Goal: Book appointment/travel/reservation

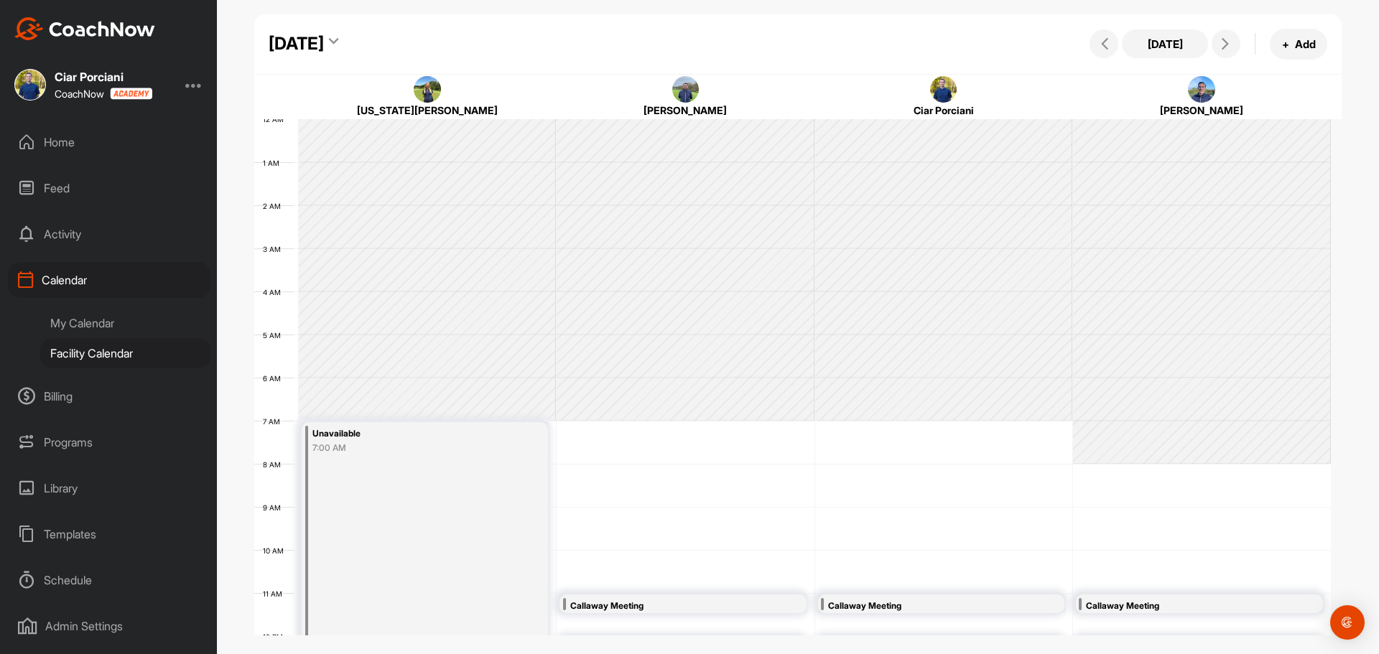
scroll to position [249, 0]
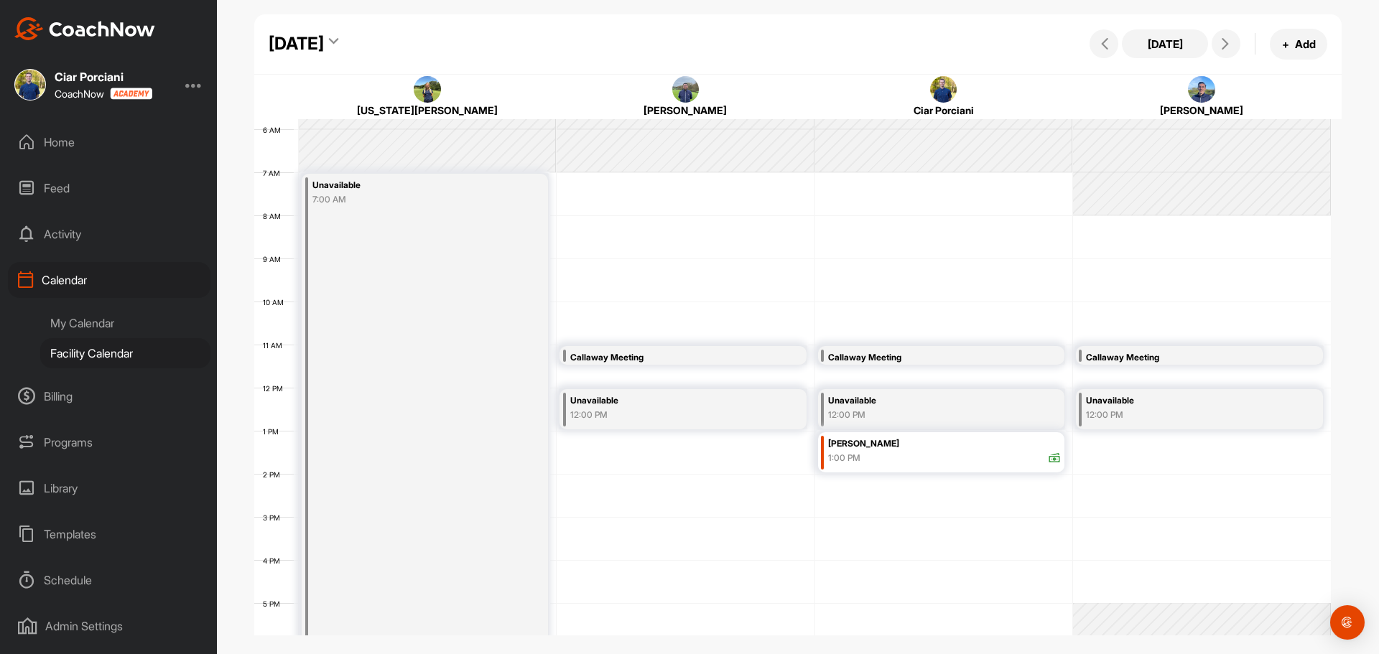
click at [324, 45] on div "[DATE]" at bounding box center [296, 44] width 55 height 26
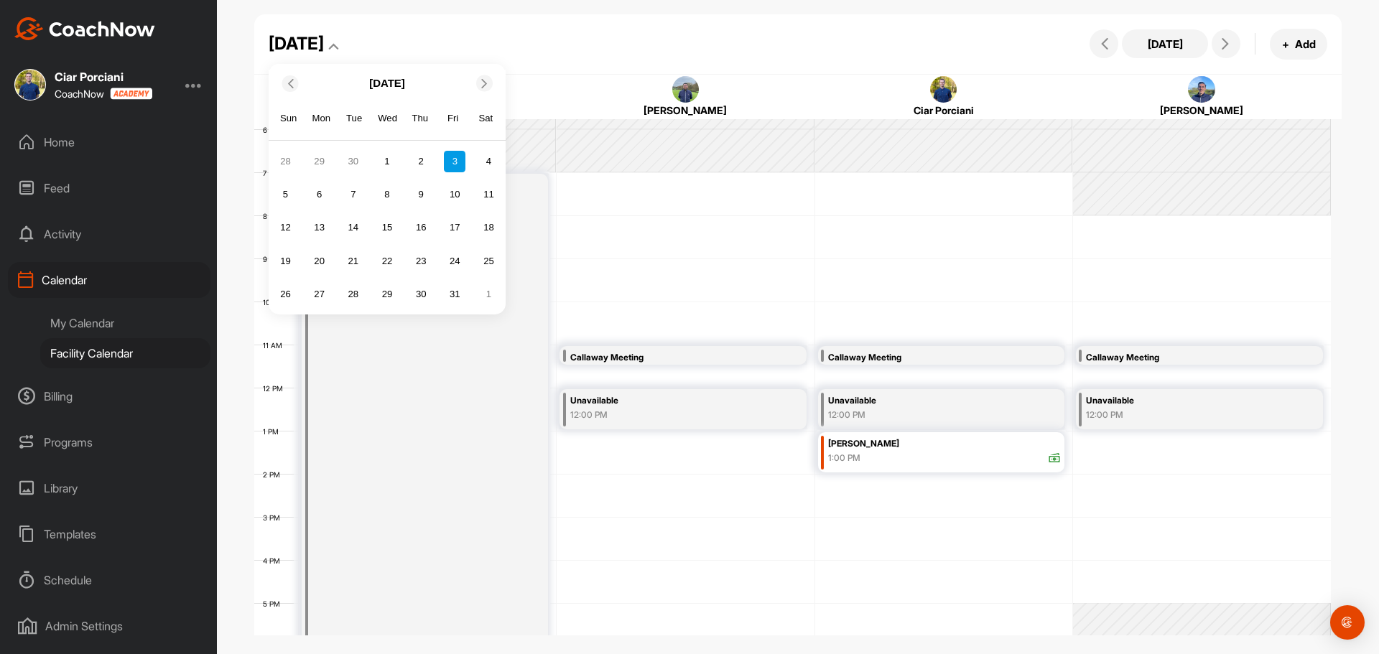
click at [291, 84] on icon at bounding box center [289, 82] width 9 height 9
click at [284, 292] on div "28" at bounding box center [285, 295] width 22 height 22
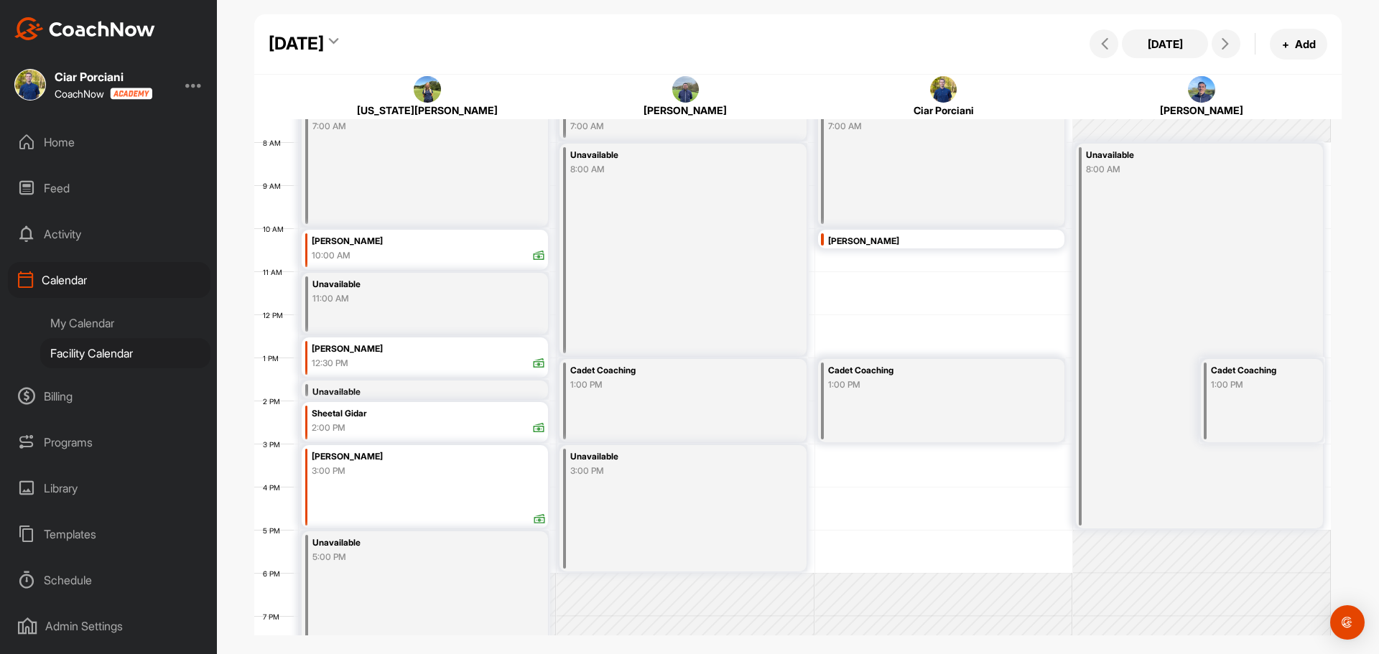
scroll to position [320, 0]
click at [324, 45] on div "[DATE]" at bounding box center [296, 44] width 55 height 26
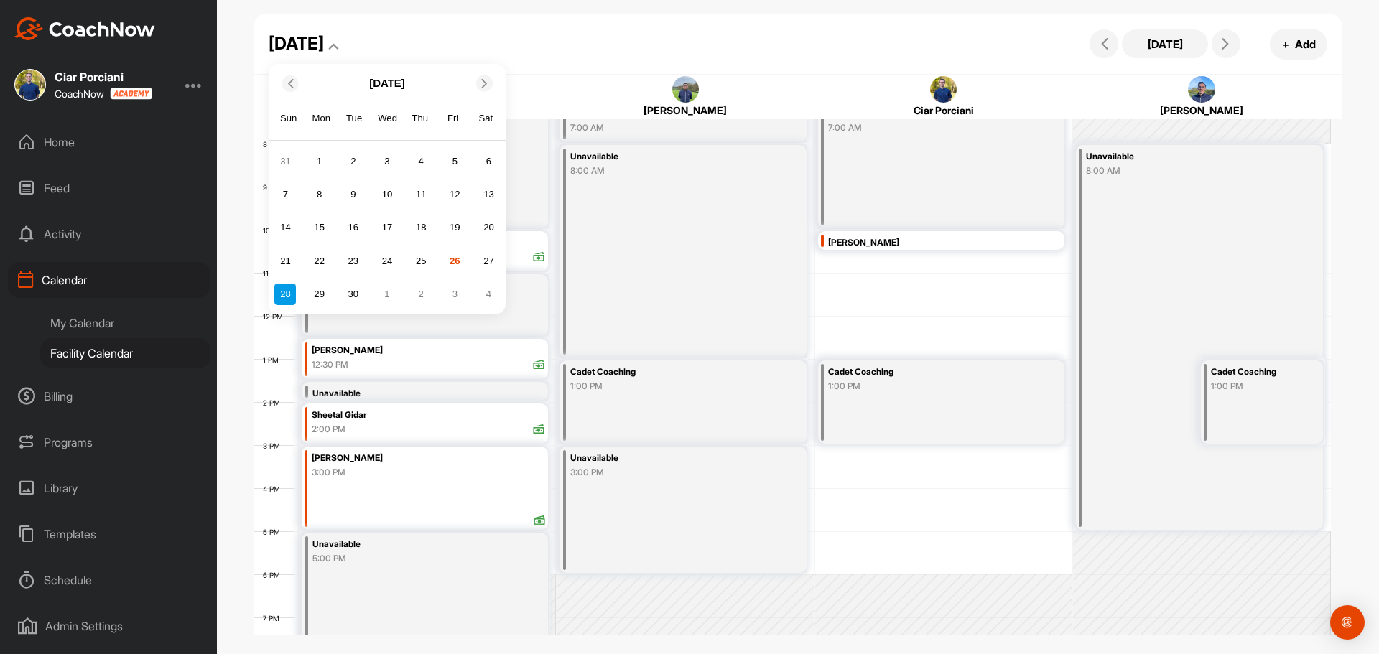
click at [481, 88] on div at bounding box center [484, 83] width 17 height 17
click at [456, 295] on div "31" at bounding box center [455, 295] width 22 height 22
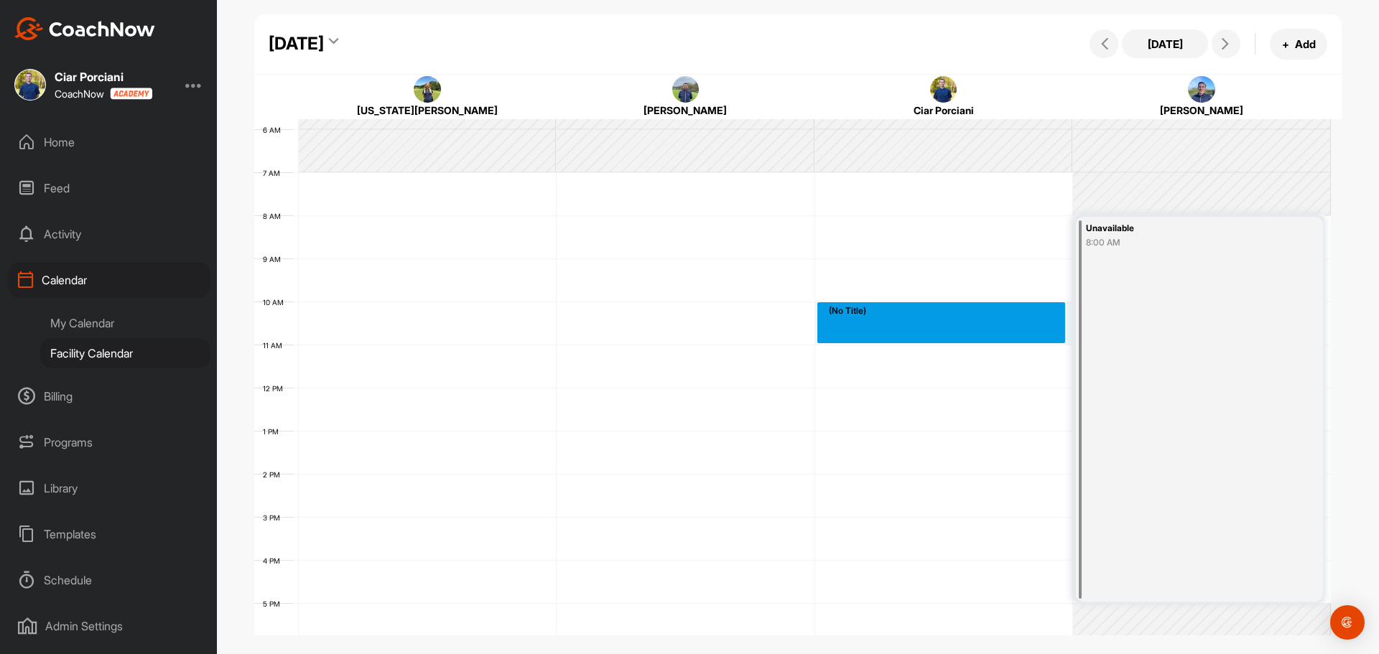
drag, startPoint x: 882, startPoint y: 312, endPoint x: 882, endPoint y: 330, distance: 18.0
click at [882, 330] on div "12 AM 1 AM 2 AM 3 AM 4 AM 5 AM 6 AM 7 AM 8 AM 9 AM 10 AM 11 AM 12 PM 1 PM 2 PM …" at bounding box center [792, 388] width 1077 height 1034
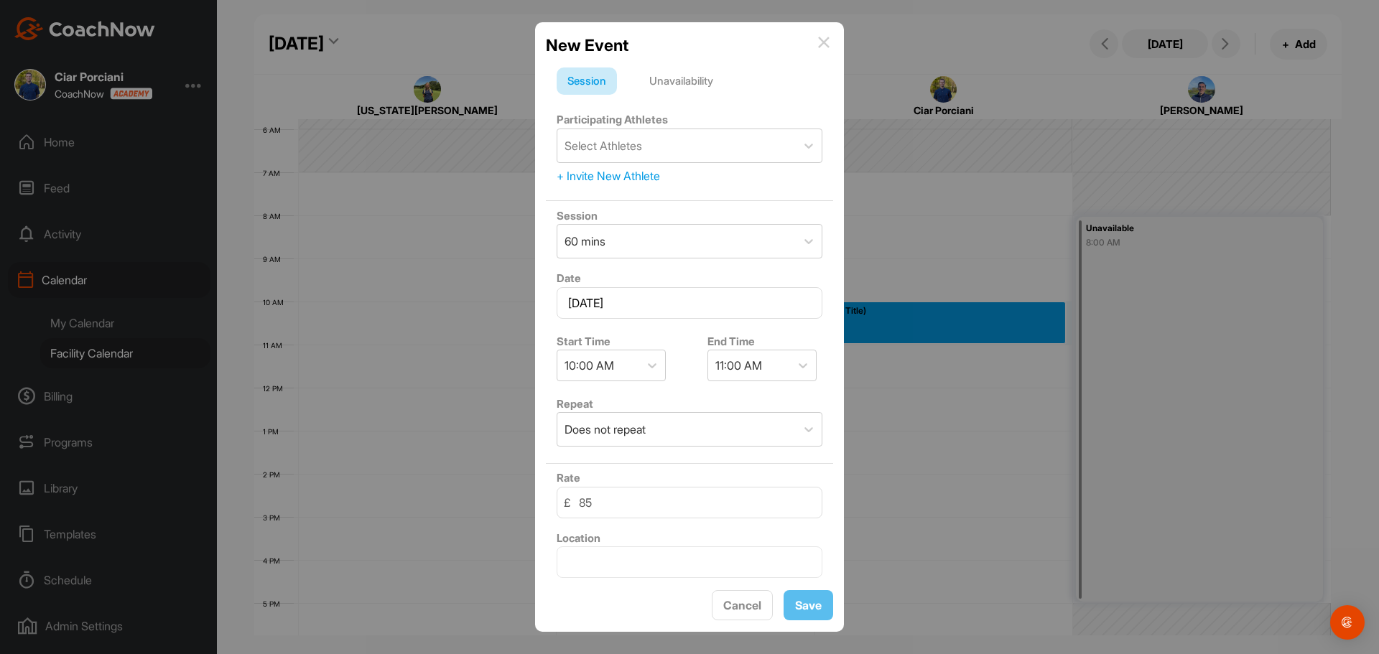
click at [674, 88] on div "Unavailability" at bounding box center [681, 81] width 85 height 27
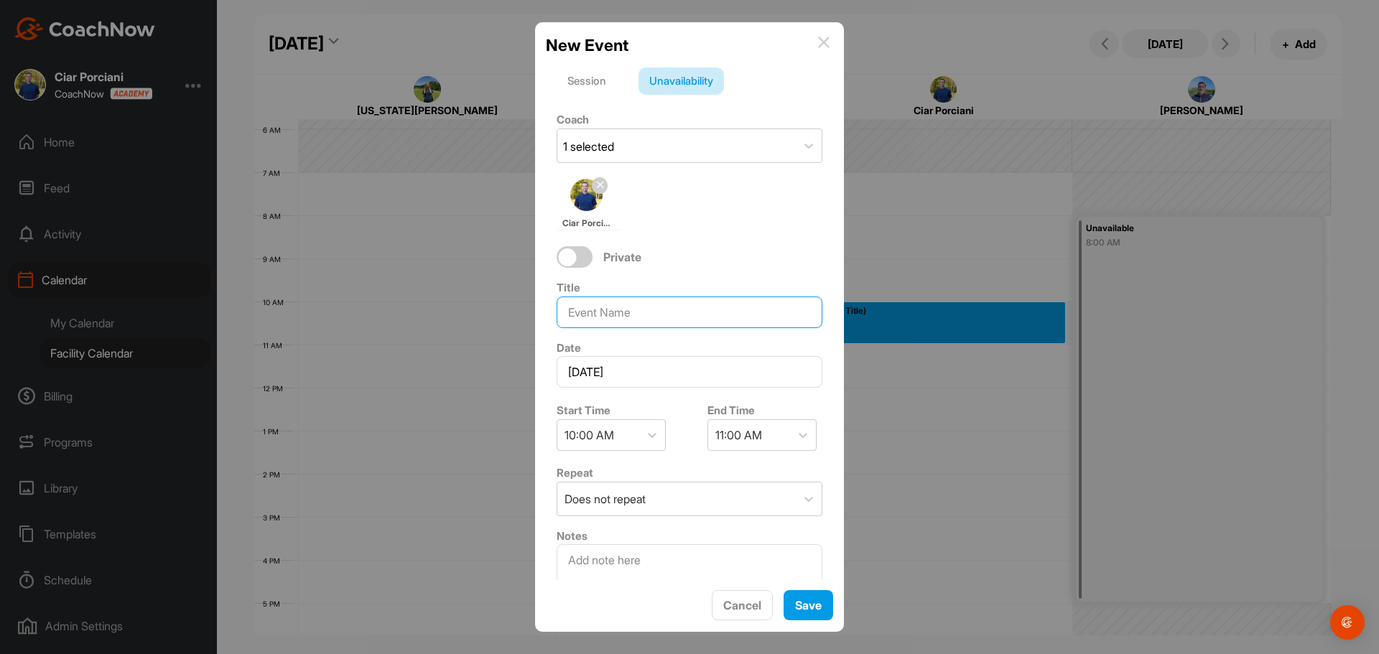
click at [655, 304] on input at bounding box center [690, 313] width 266 height 32
type input "59 Club Call"
click at [808, 608] on span "Save" at bounding box center [808, 605] width 27 height 14
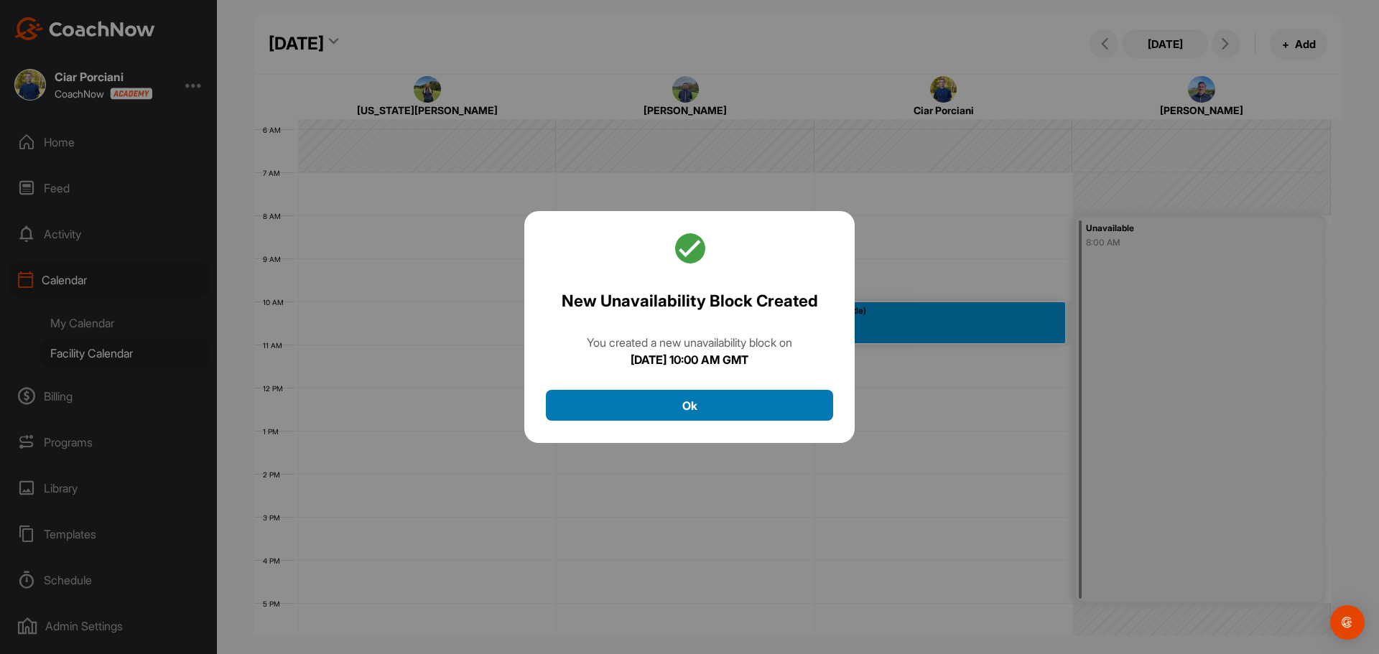
click at [706, 409] on button "Ok" at bounding box center [689, 405] width 287 height 31
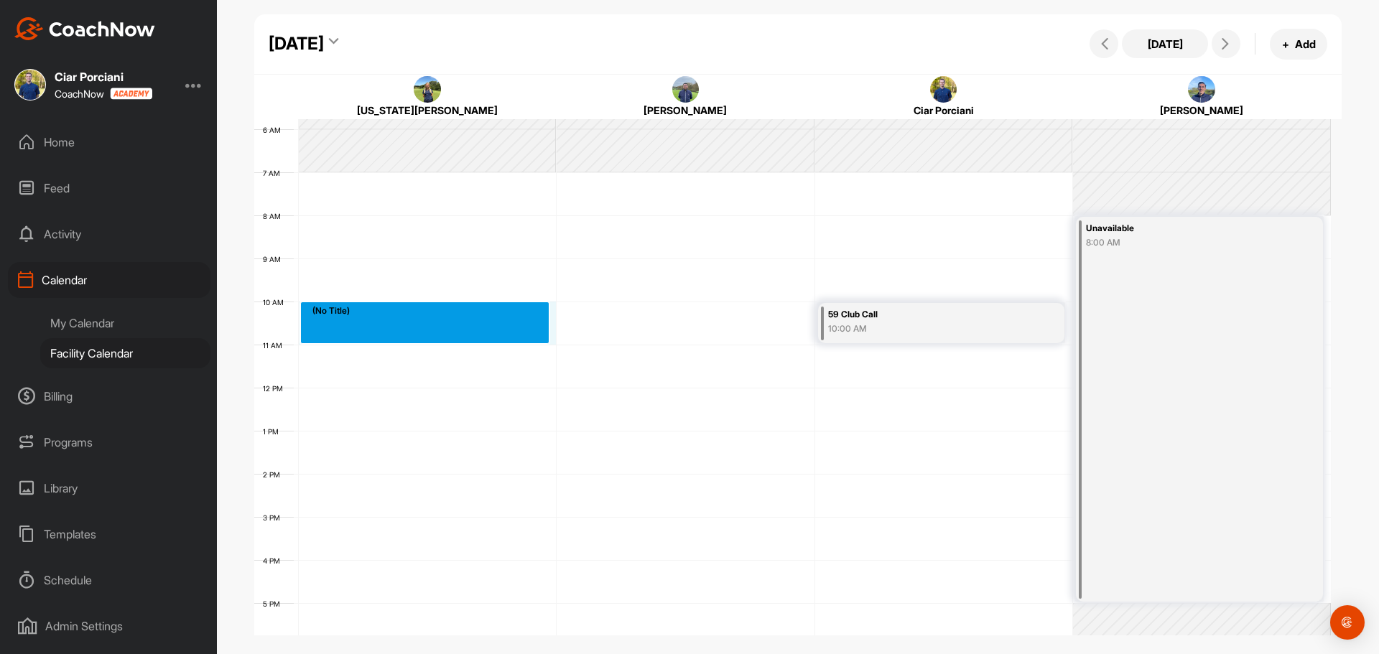
drag, startPoint x: 493, startPoint y: 312, endPoint x: 493, endPoint y: 323, distance: 10.8
click at [491, 328] on div "12 AM 1 AM 2 AM 3 AM 4 AM 5 AM 6 AM 7 AM 8 AM 9 AM 10 AM 11 AM 12 PM 1 PM 2 PM …" at bounding box center [792, 388] width 1077 height 1034
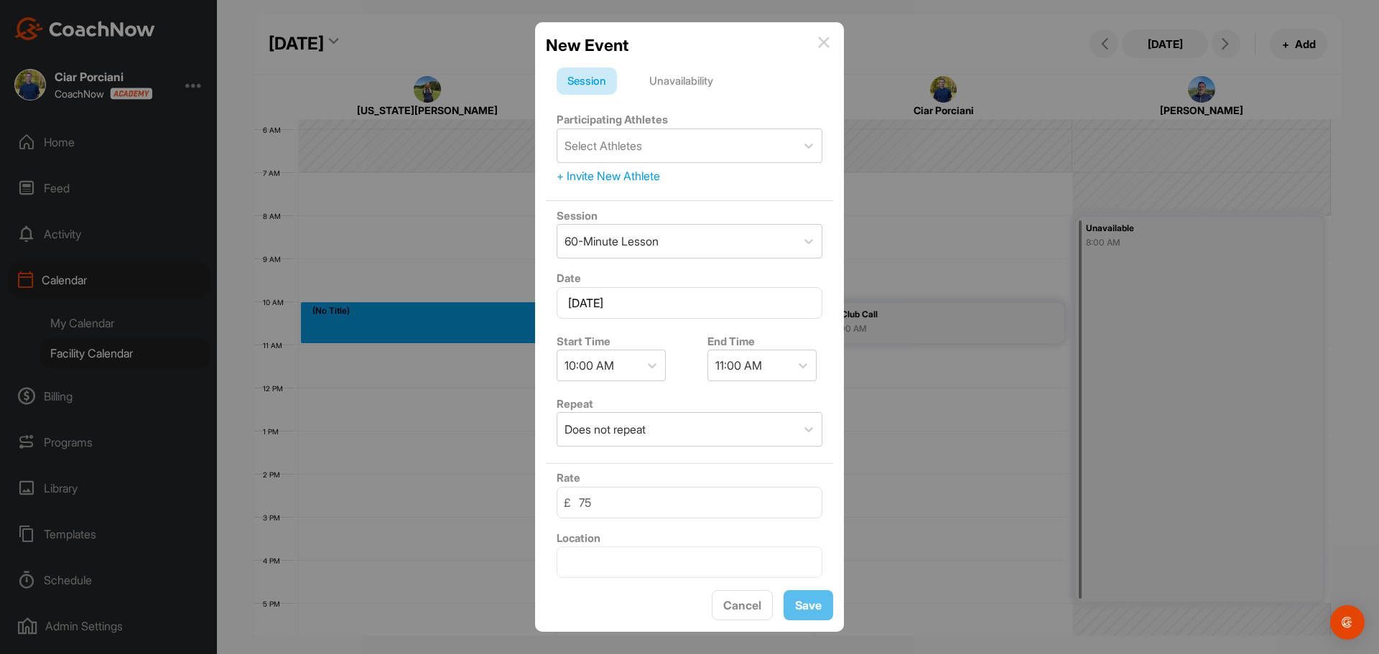
click at [671, 82] on div "Unavailability" at bounding box center [681, 81] width 85 height 27
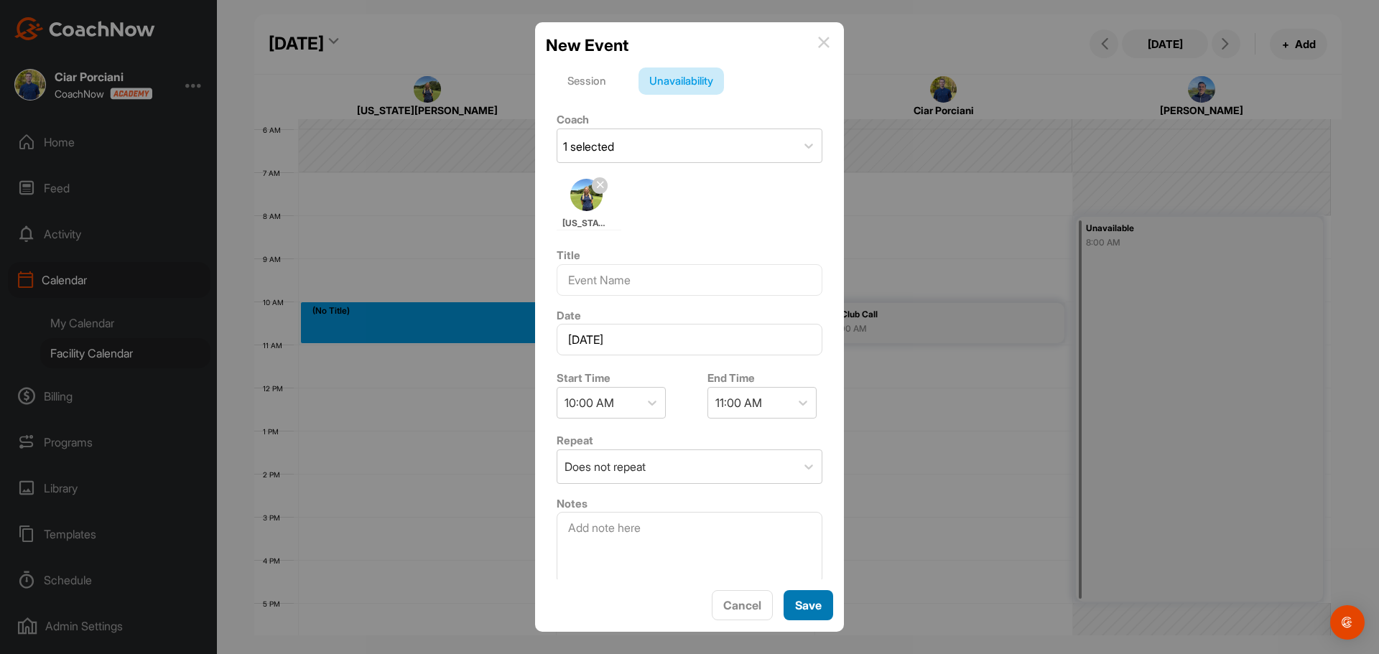
click at [812, 601] on span "Save" at bounding box center [808, 605] width 27 height 14
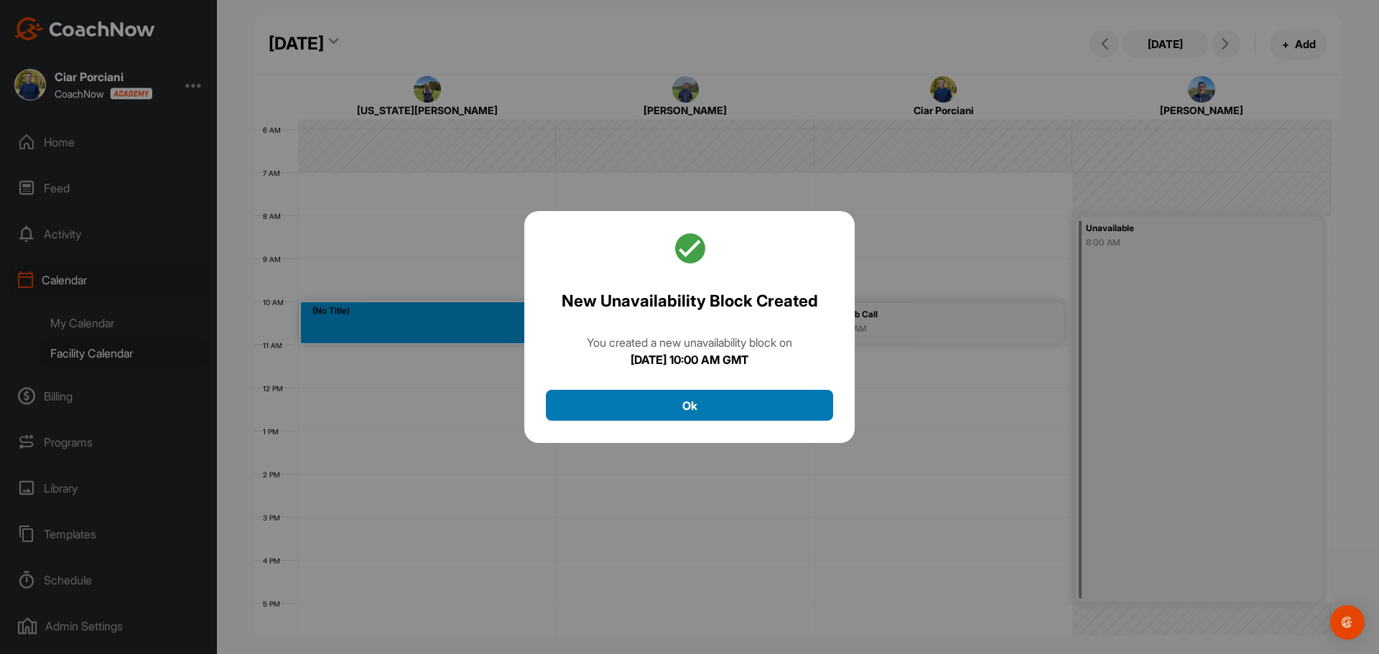
click at [713, 413] on button "Ok" at bounding box center [689, 405] width 287 height 31
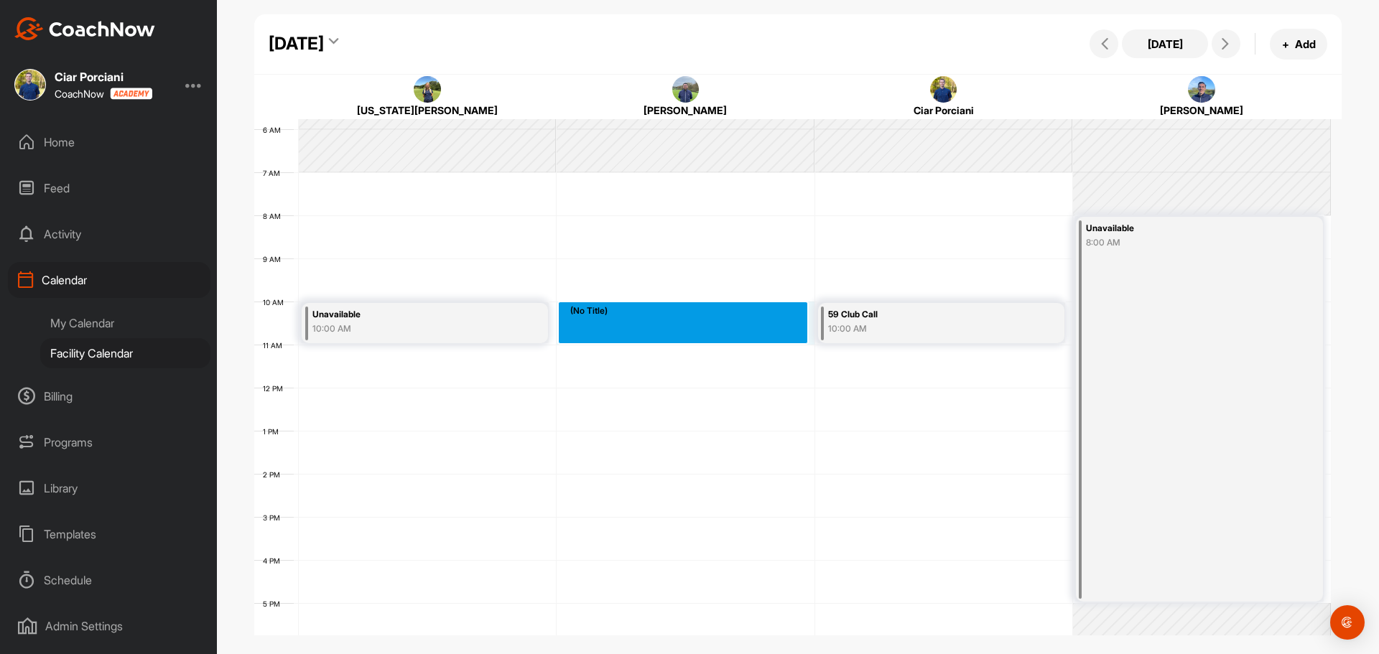
drag, startPoint x: 718, startPoint y: 313, endPoint x: 716, endPoint y: 331, distance: 18.1
click at [716, 331] on div "12 AM 1 AM 2 AM 3 AM 4 AM 5 AM 6 AM 7 AM 8 AM 9 AM 10 AM 11 AM 12 PM 1 PM 2 PM …" at bounding box center [792, 388] width 1077 height 1034
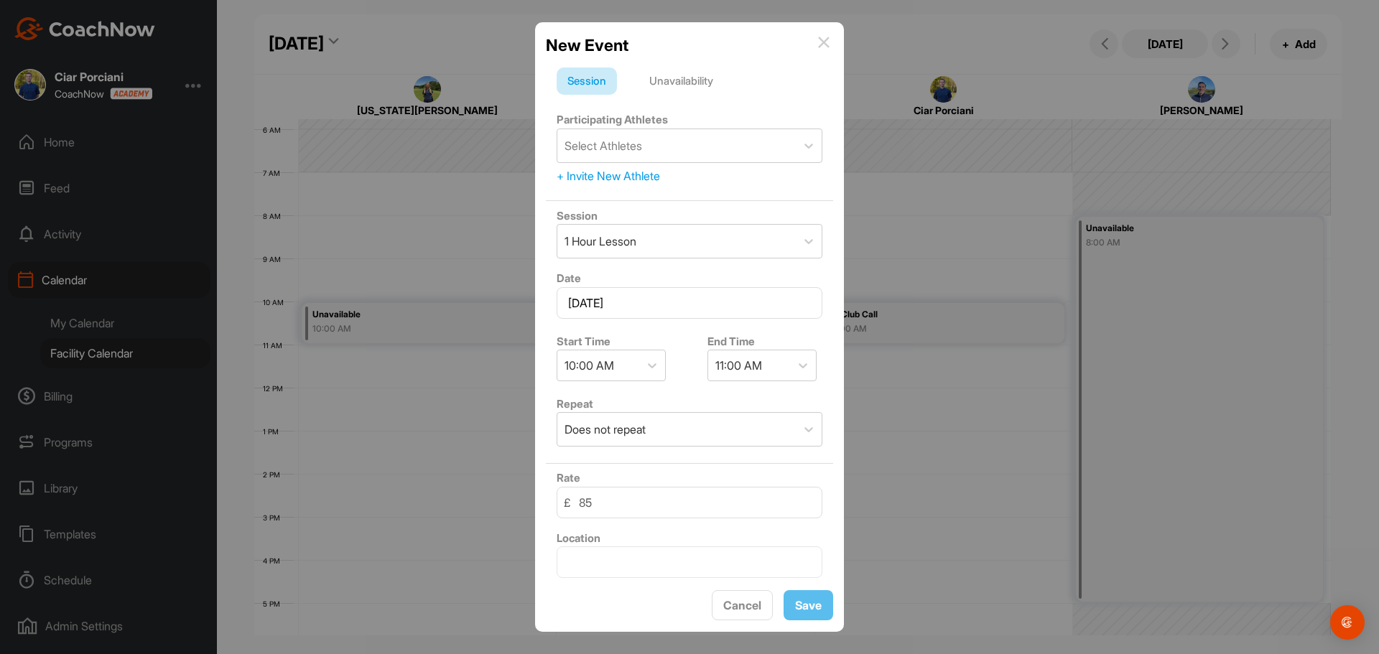
click at [715, 79] on div "Unavailability" at bounding box center [681, 81] width 85 height 27
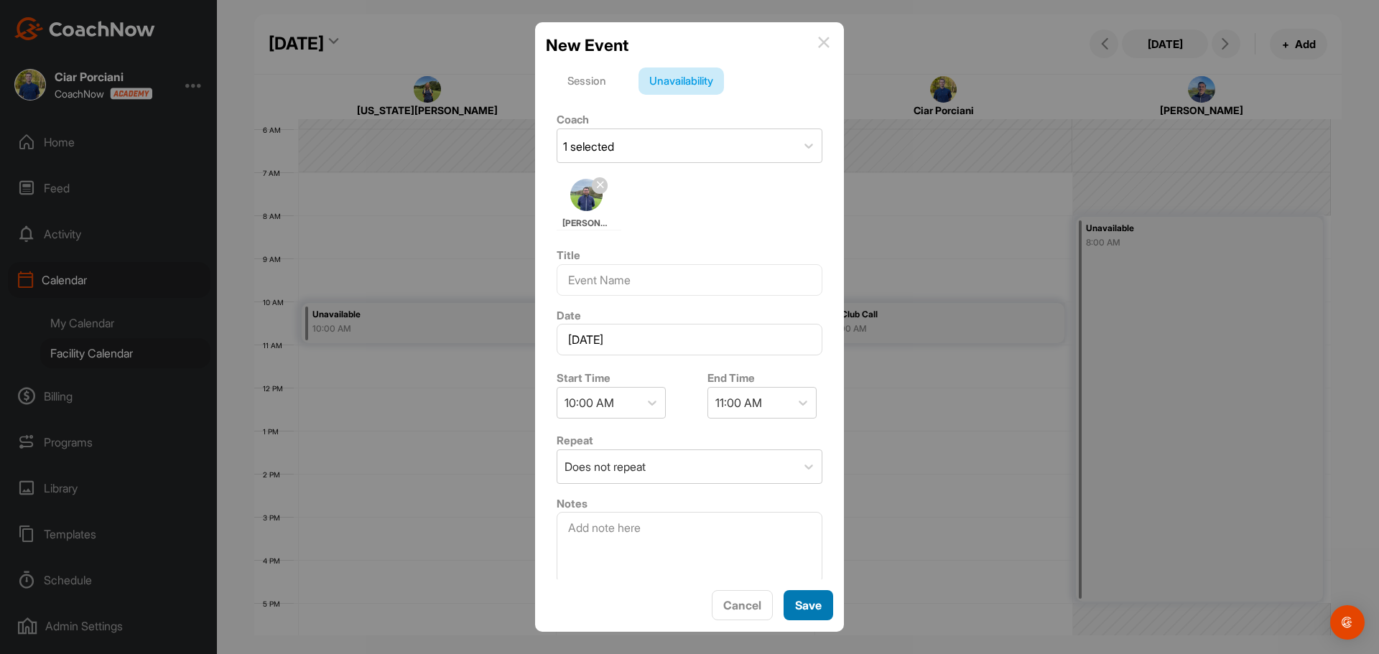
click at [795, 602] on span "Save" at bounding box center [808, 605] width 27 height 14
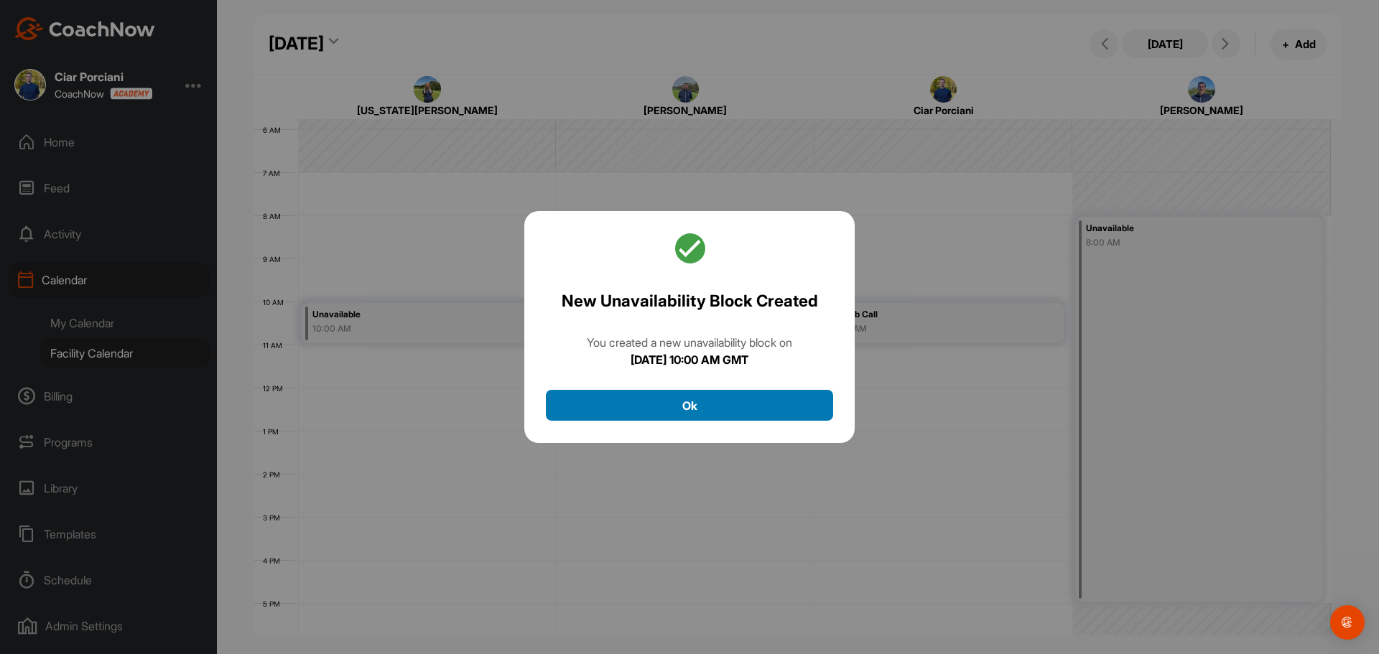
click at [686, 417] on button "Ok" at bounding box center [689, 405] width 287 height 31
